Goal: Task Accomplishment & Management: Manage account settings

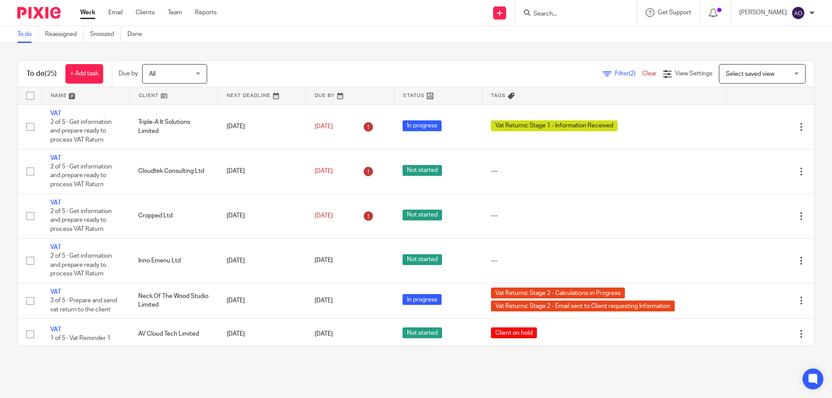
scroll to position [736, 0]
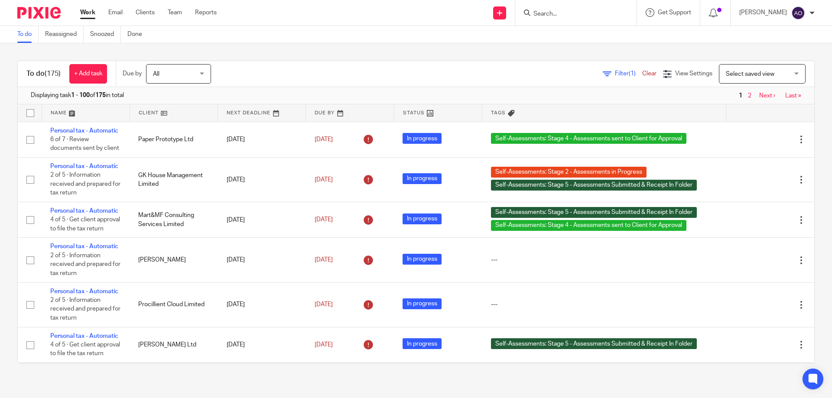
click at [615, 72] on span "Filter (1)" at bounding box center [628, 74] width 27 height 6
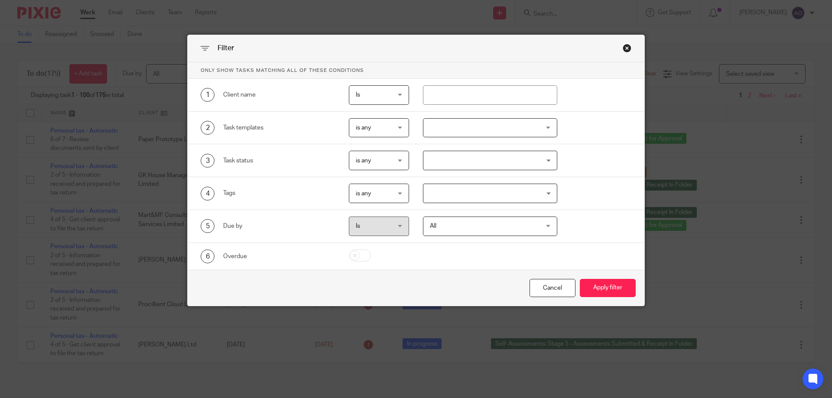
click at [546, 122] on div at bounding box center [490, 127] width 135 height 19
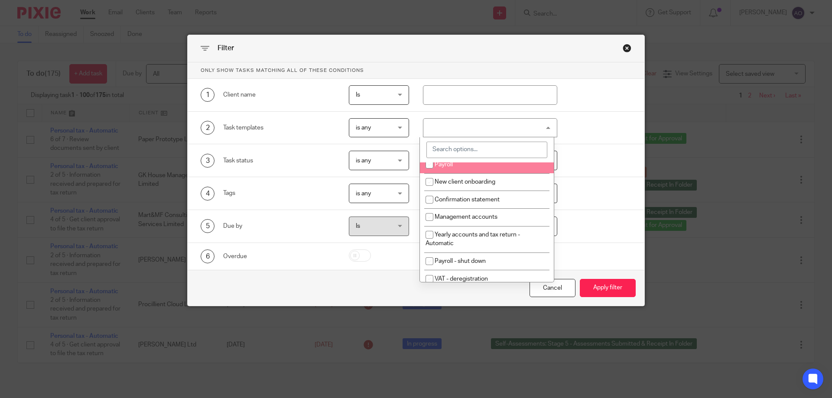
scroll to position [87, 0]
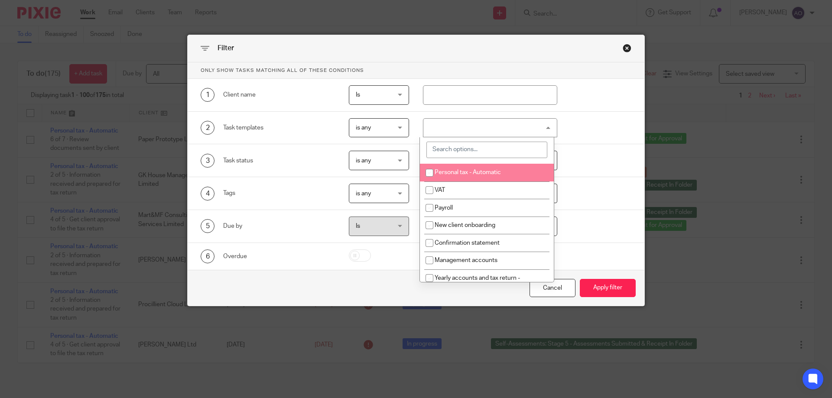
click at [465, 170] on span "Personal tax - Automatic" at bounding box center [467, 172] width 66 height 6
checkbox input "true"
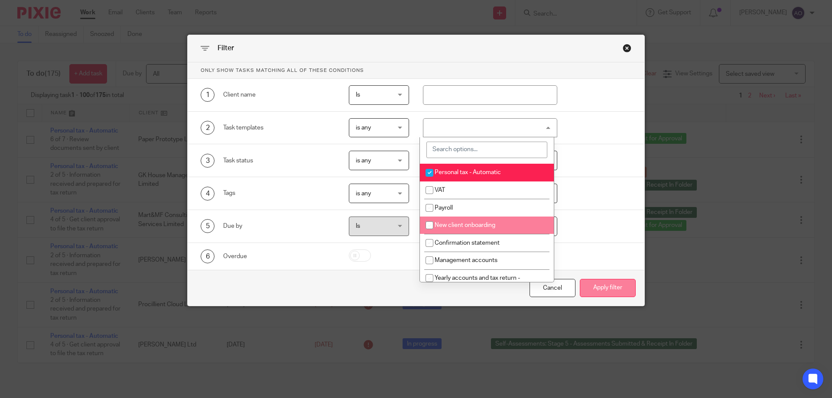
click at [598, 287] on button "Apply filter" at bounding box center [608, 288] width 56 height 19
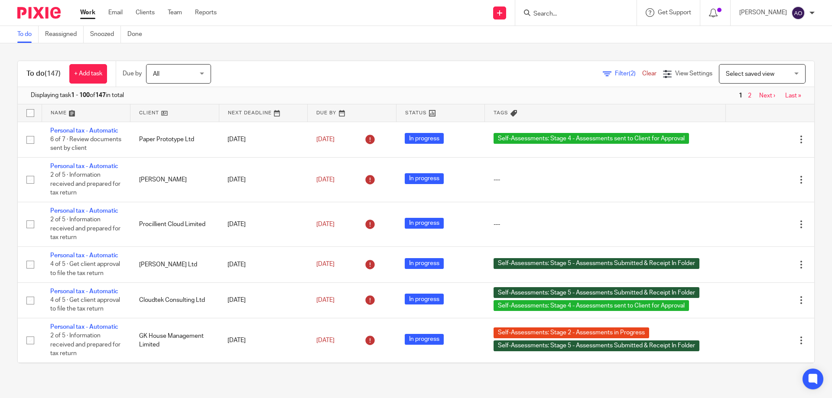
click at [269, 112] on link at bounding box center [263, 112] width 88 height 17
click at [162, 113] on link at bounding box center [173, 112] width 87 height 17
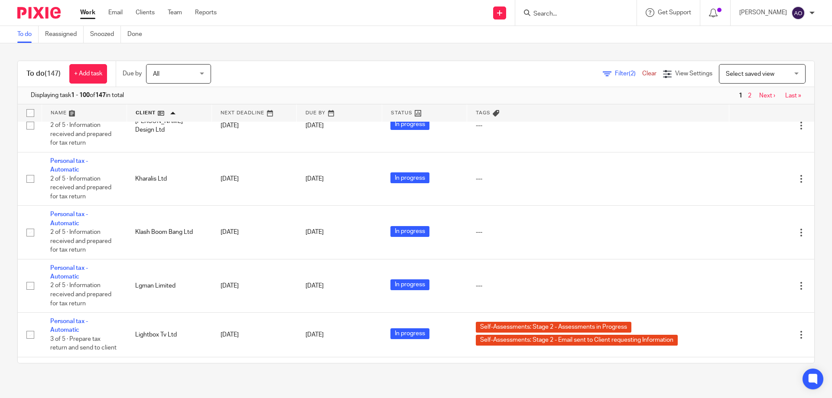
scroll to position [3552, 0]
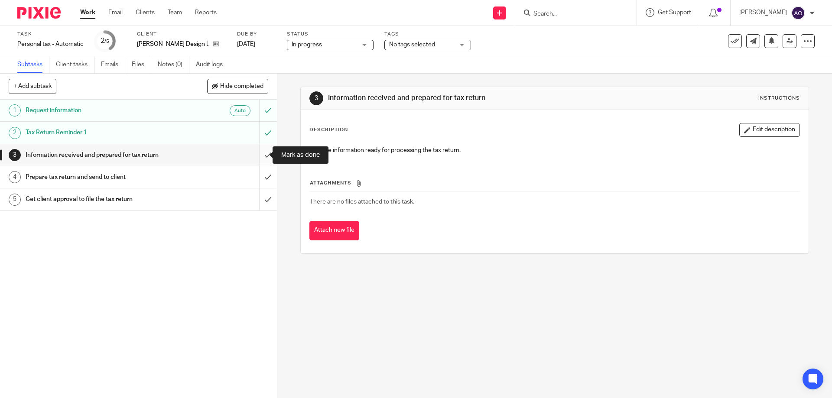
click at [256, 155] on input "submit" at bounding box center [138, 155] width 277 height 22
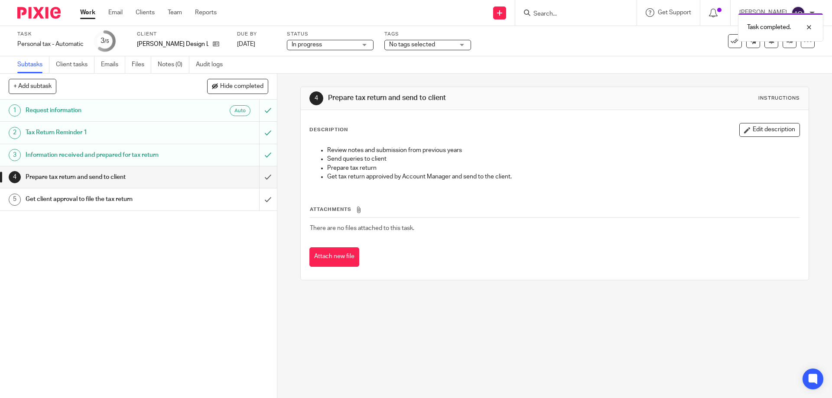
click at [459, 43] on div "No tags selected" at bounding box center [427, 45] width 87 height 10
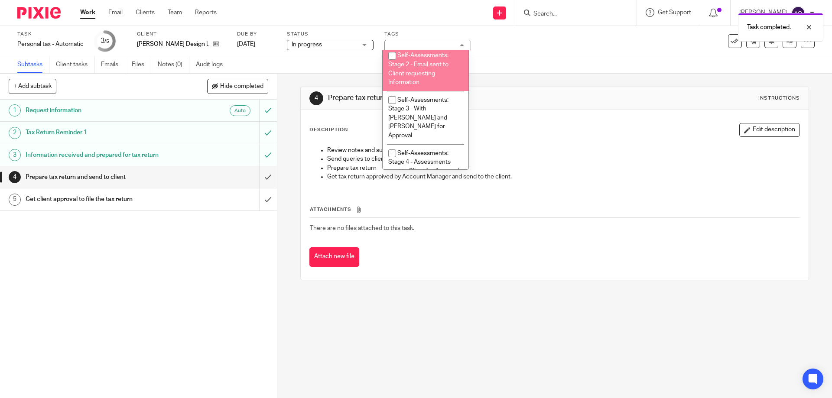
scroll to position [242, 0]
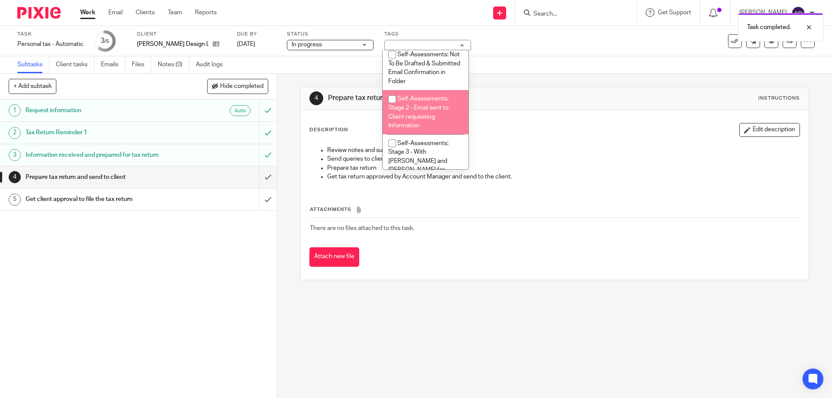
click at [391, 99] on input "checkbox" at bounding box center [392, 99] width 16 height 16
checkbox input "true"
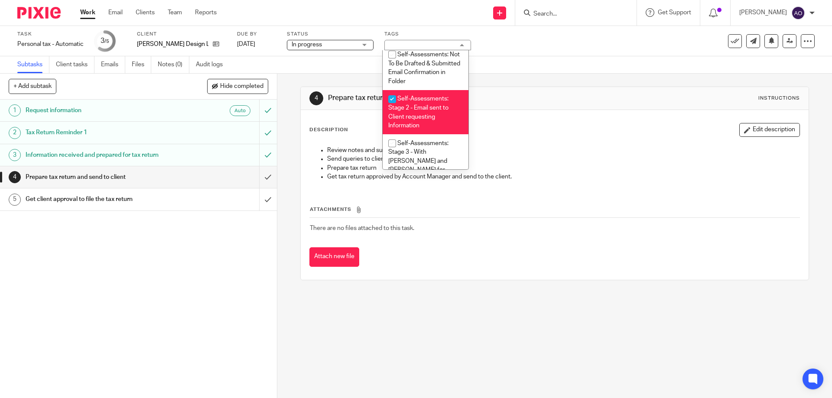
scroll to position [199, 0]
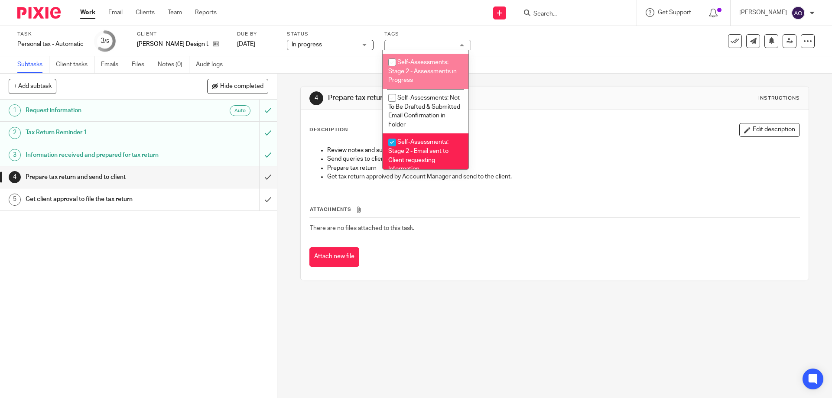
click at [391, 63] on input "checkbox" at bounding box center [392, 62] width 16 height 16
checkbox input "true"
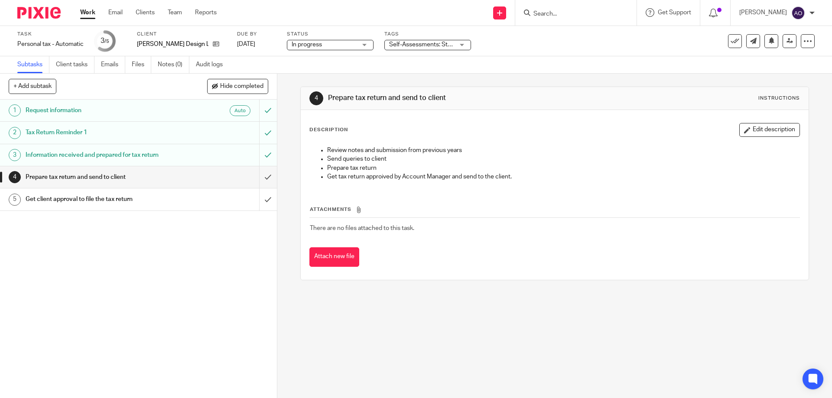
click at [234, 270] on div "1 Request information Auto 2 Tax Return Reminder 1 3 Information received and p…" at bounding box center [138, 249] width 277 height 298
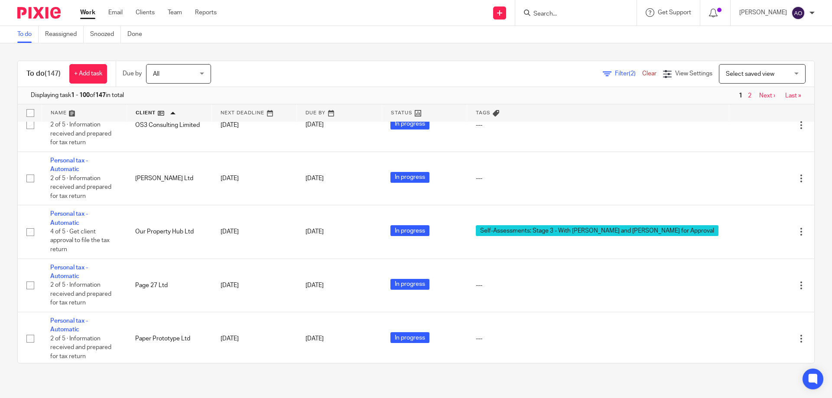
scroll to position [5023, 0]
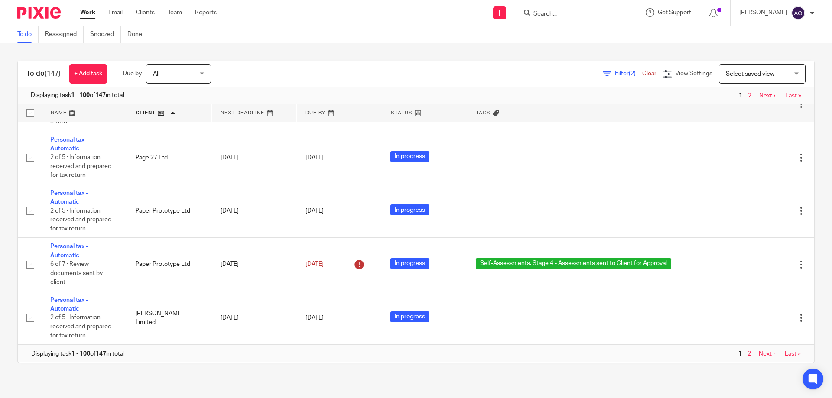
click at [759, 95] on link "Next ›" at bounding box center [767, 96] width 16 height 6
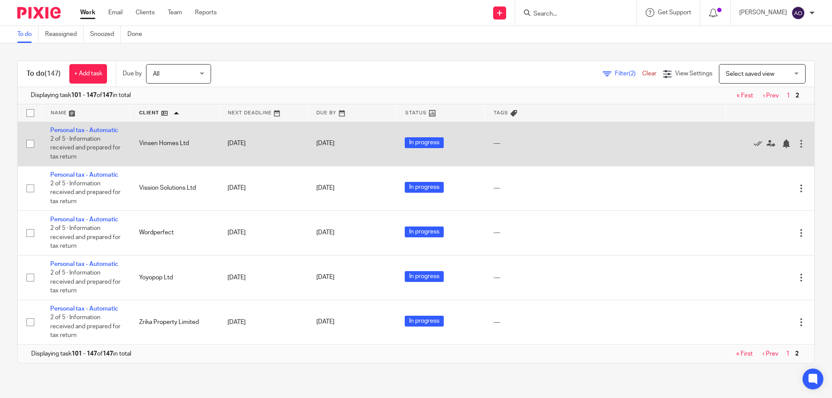
scroll to position [2257, 0]
